Goal: Task Accomplishment & Management: Manage account settings

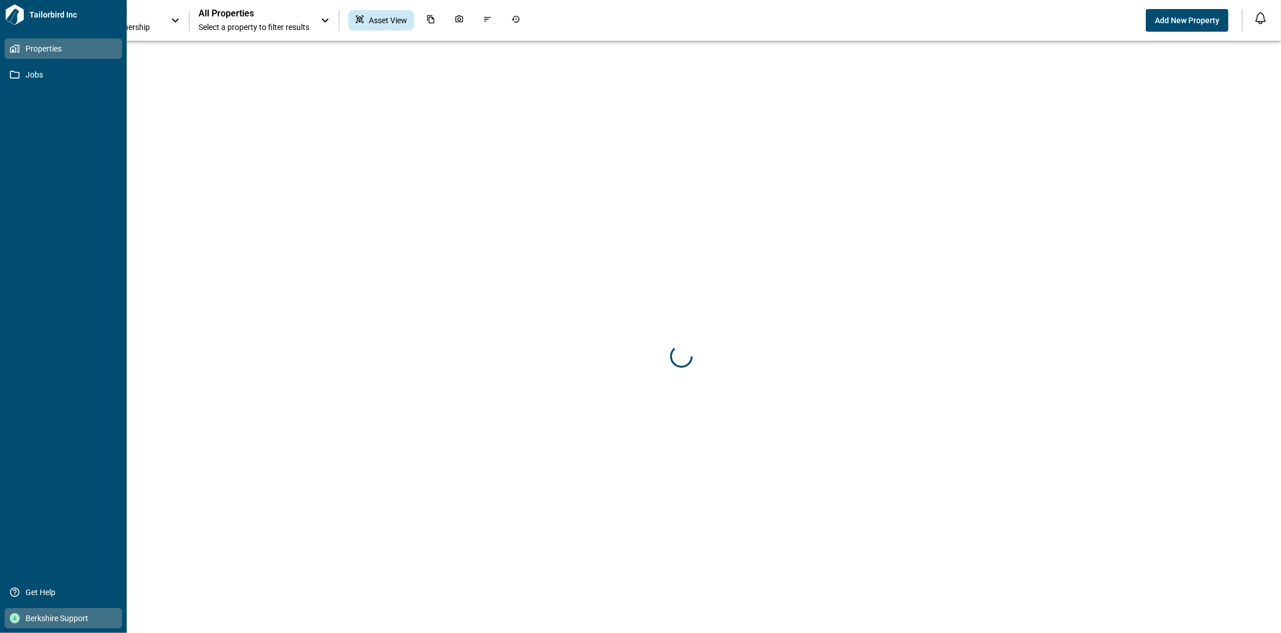
click at [61, 615] on span "Berkshire Support" at bounding box center [66, 618] width 92 height 11
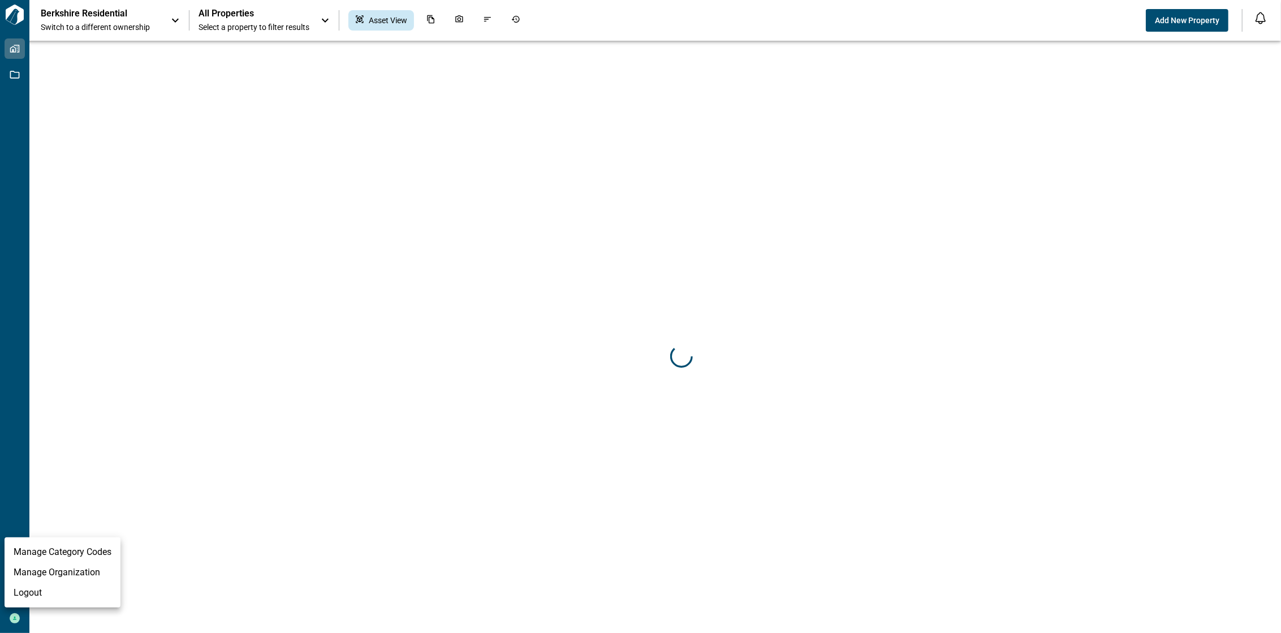
click at [95, 572] on li "Manage Organization" at bounding box center [63, 572] width 116 height 20
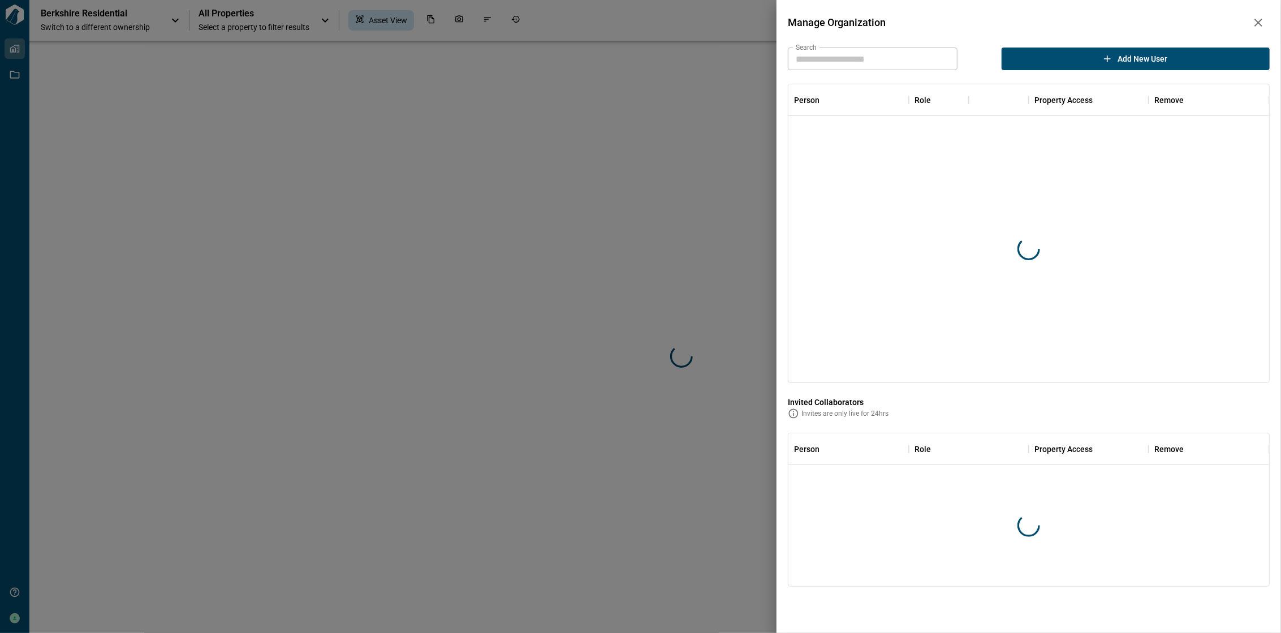
click at [875, 57] on input "Search" at bounding box center [873, 59] width 170 height 23
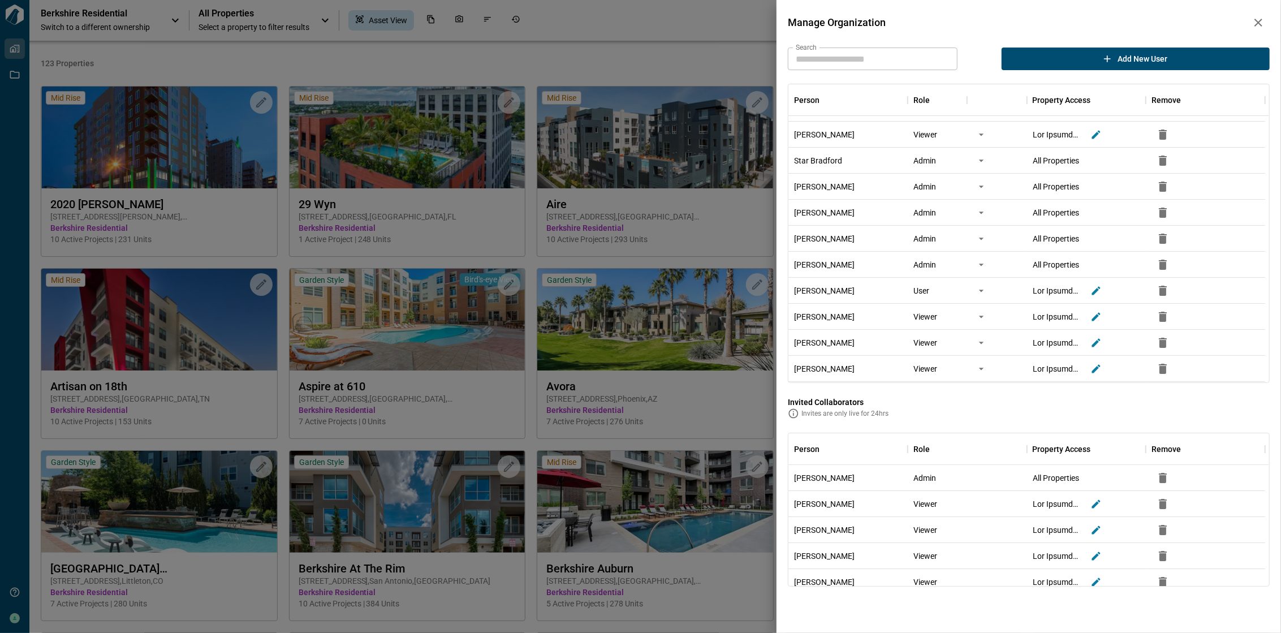
scroll to position [141, 0]
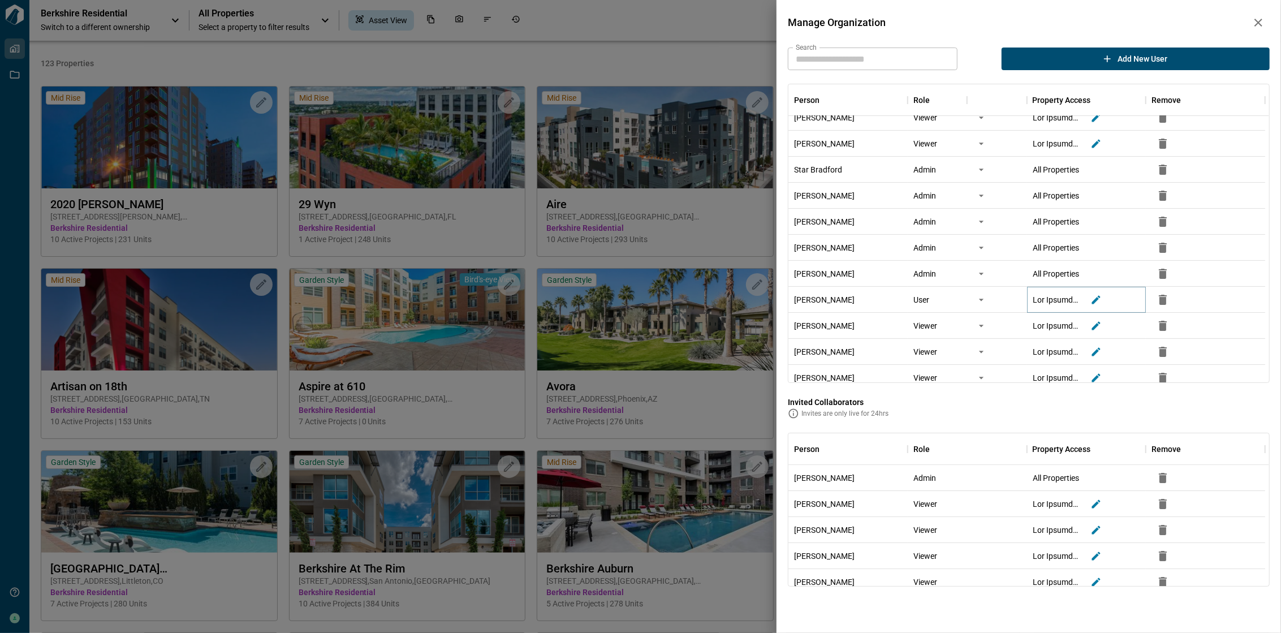
click at [1097, 296] on icon "button" at bounding box center [1096, 299] width 11 height 11
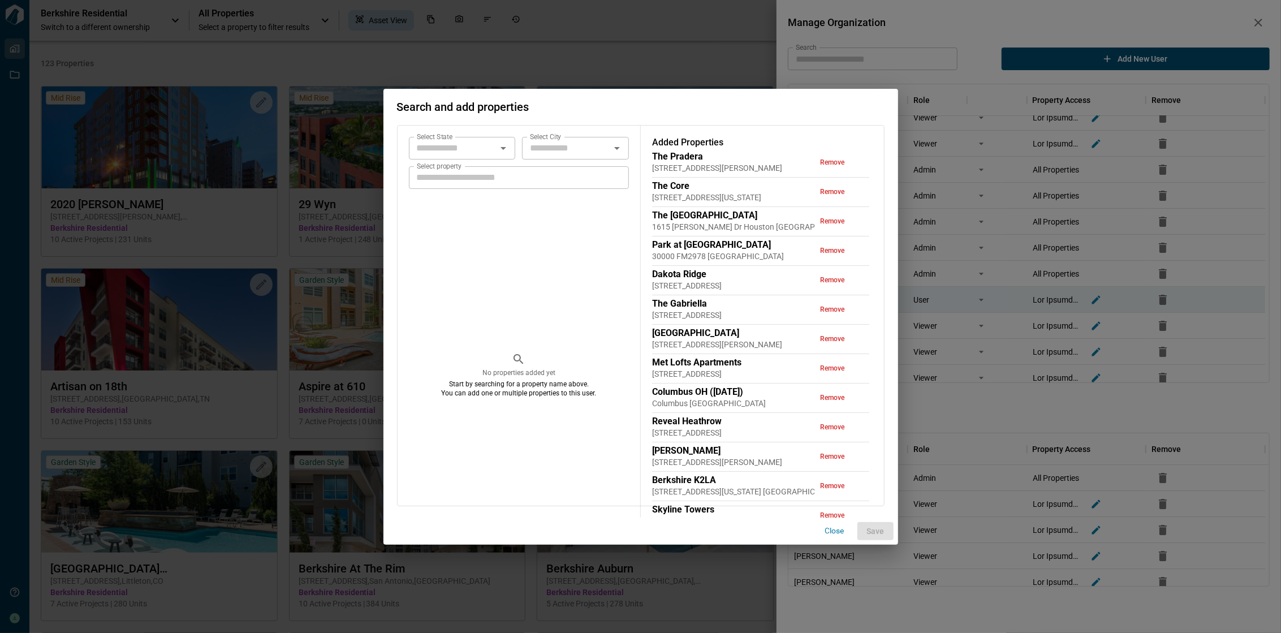
click at [827, 528] on button "Close" at bounding box center [835, 530] width 36 height 17
